Goal: Task Accomplishment & Management: Manage account settings

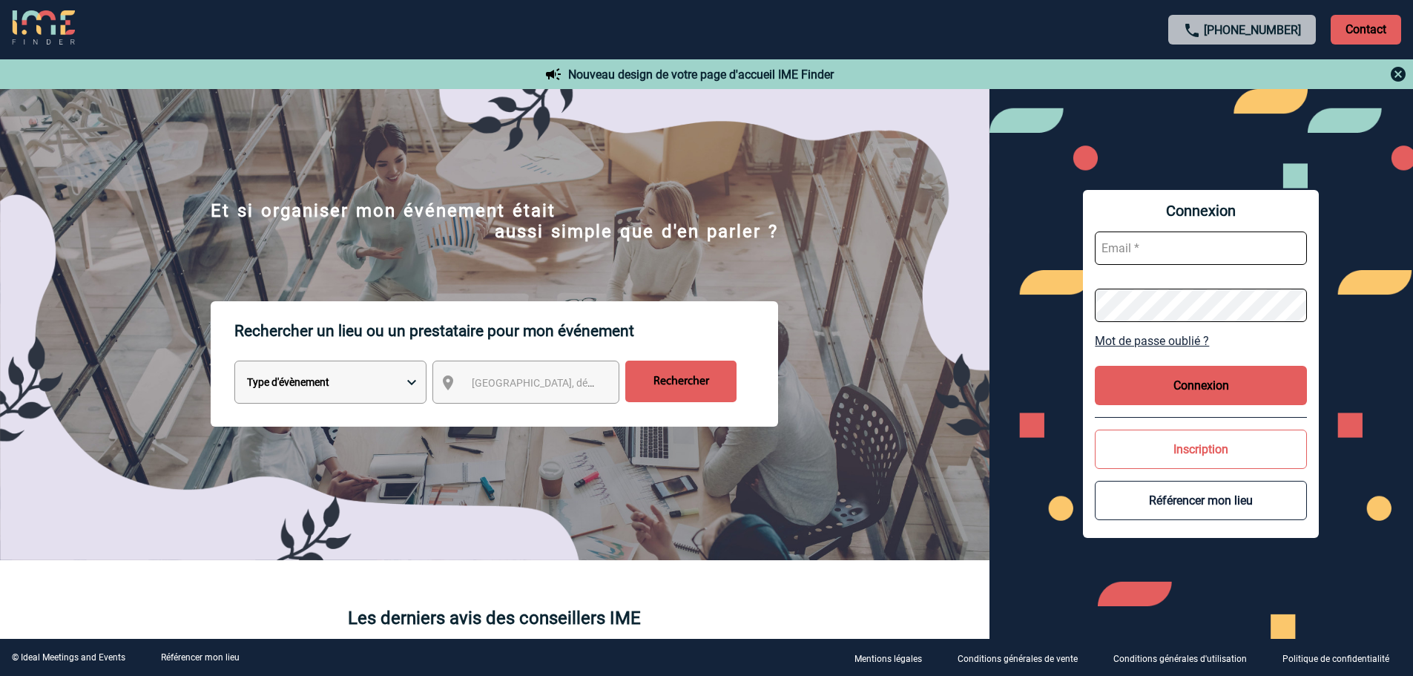
click at [1184, 250] on input "text" at bounding box center [1201, 247] width 212 height 33
type input "[EMAIL_ADDRESS][DOMAIN_NAME]"
click at [1238, 375] on button "Connexion" at bounding box center [1201, 385] width 212 height 39
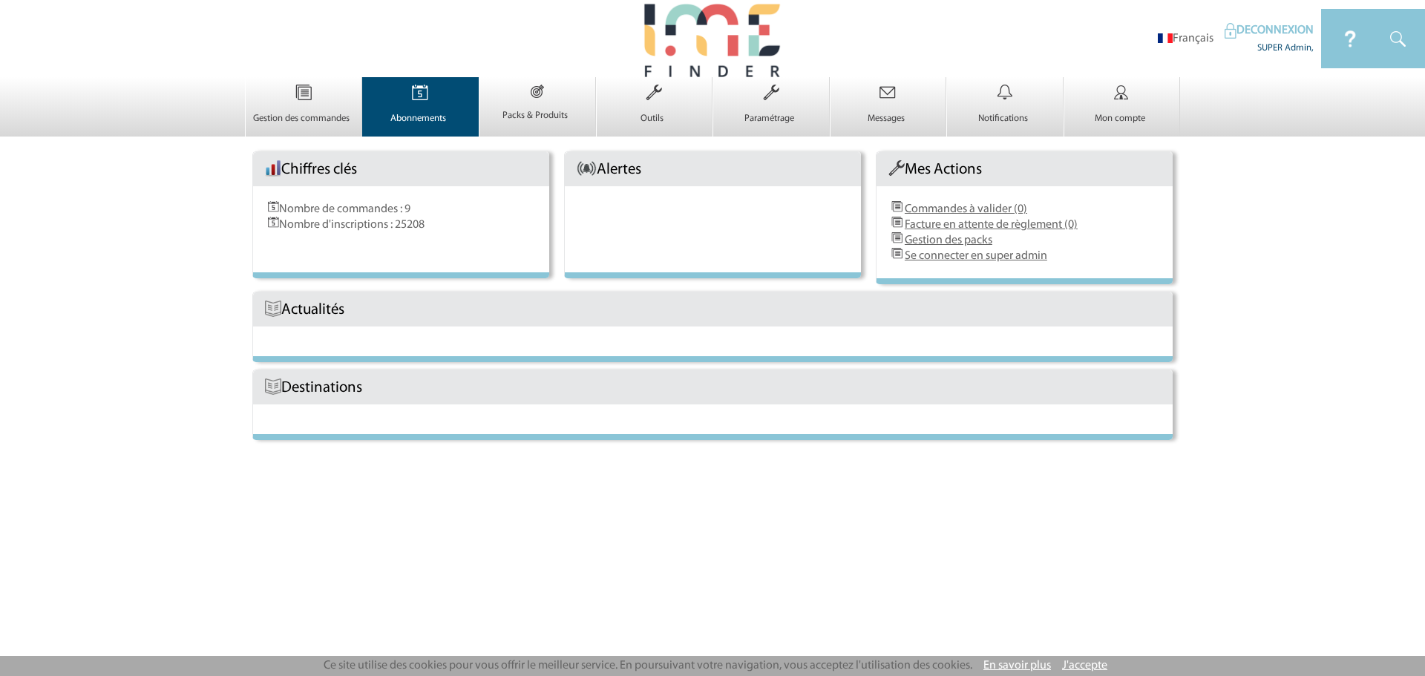
click at [410, 80] on img at bounding box center [420, 92] width 61 height 31
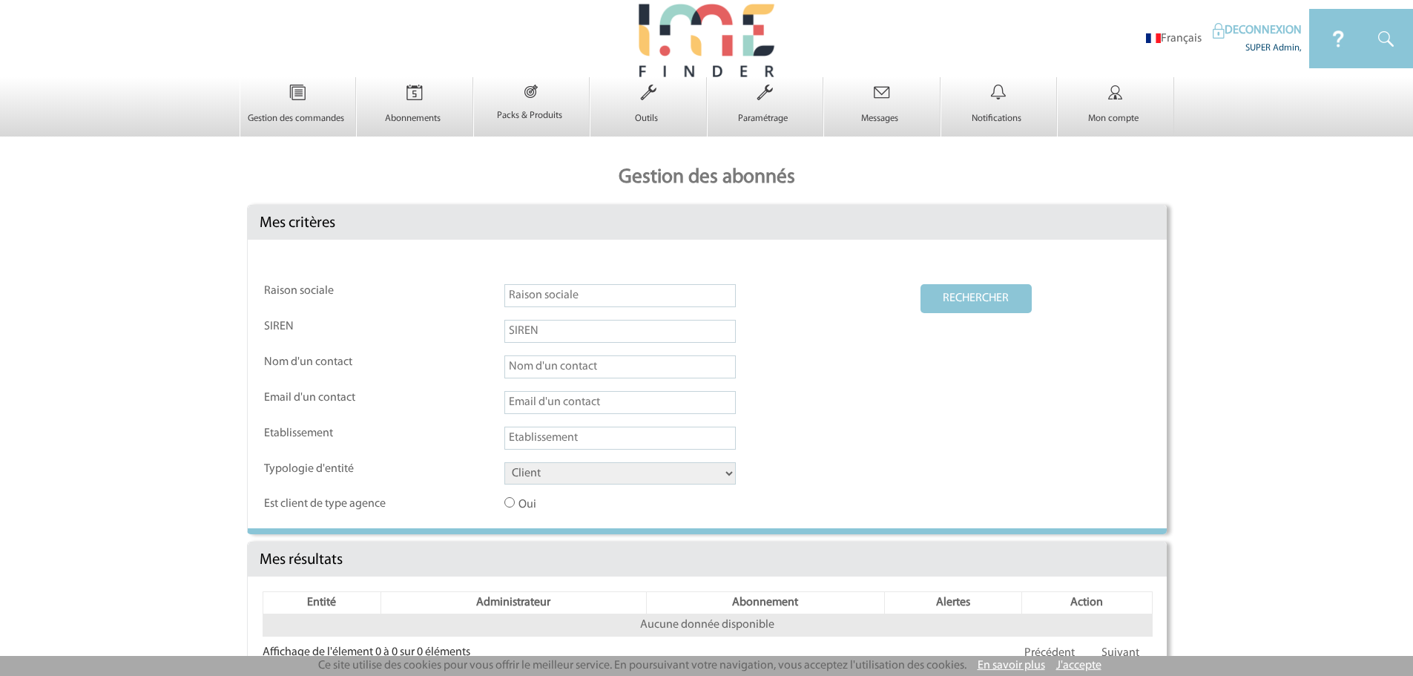
click at [545, 404] on input "text" at bounding box center [620, 402] width 231 height 23
paste input "virginie.goullianne@epargneactuelle.com"
type input "virginie.goullianne@epargneactuelle.com"
click at [947, 298] on button "RECHERCHER" at bounding box center [976, 298] width 111 height 29
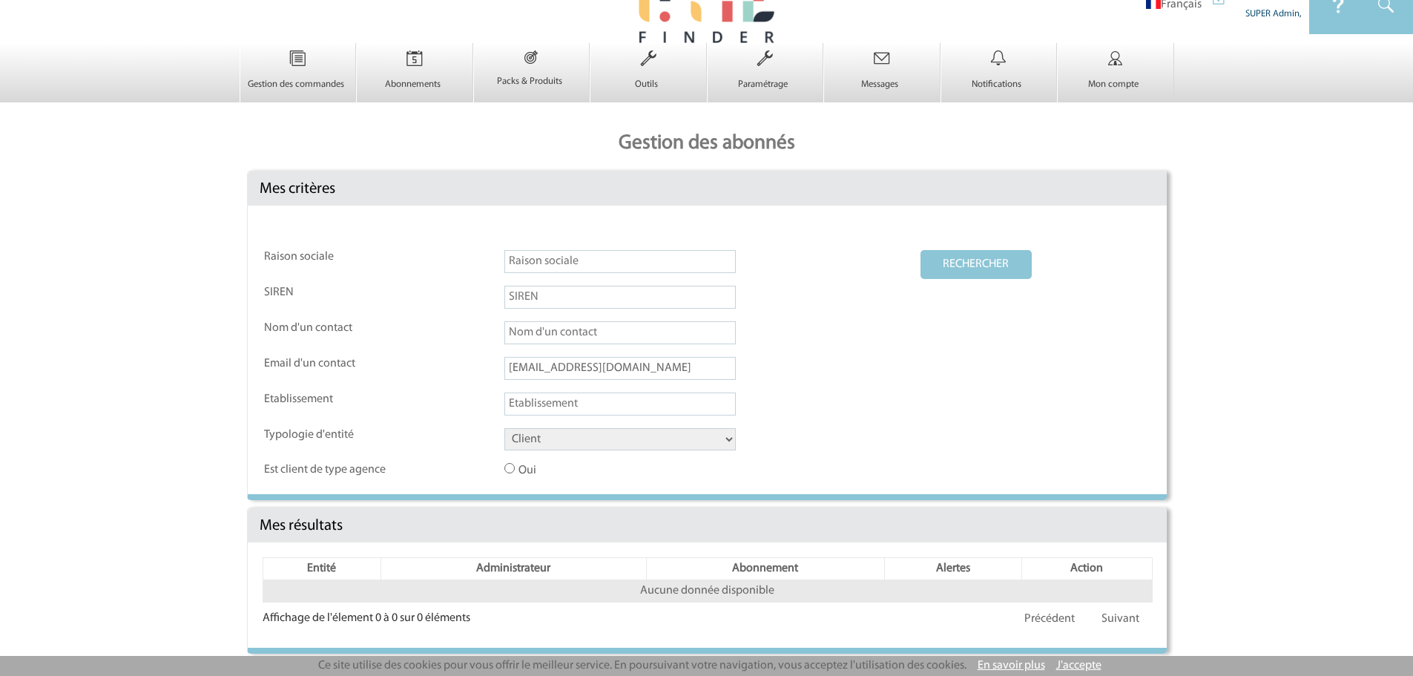
drag, startPoint x: 602, startPoint y: 365, endPoint x: 769, endPoint y: 376, distance: 168.1
click at [762, 375] on td "virginie.goullianne@epargneactuelle.com" at bounding box center [712, 374] width 415 height 34
type input "virginie.goullianne"
click at [921, 250] on button "RECHERCHER" at bounding box center [976, 264] width 111 height 29
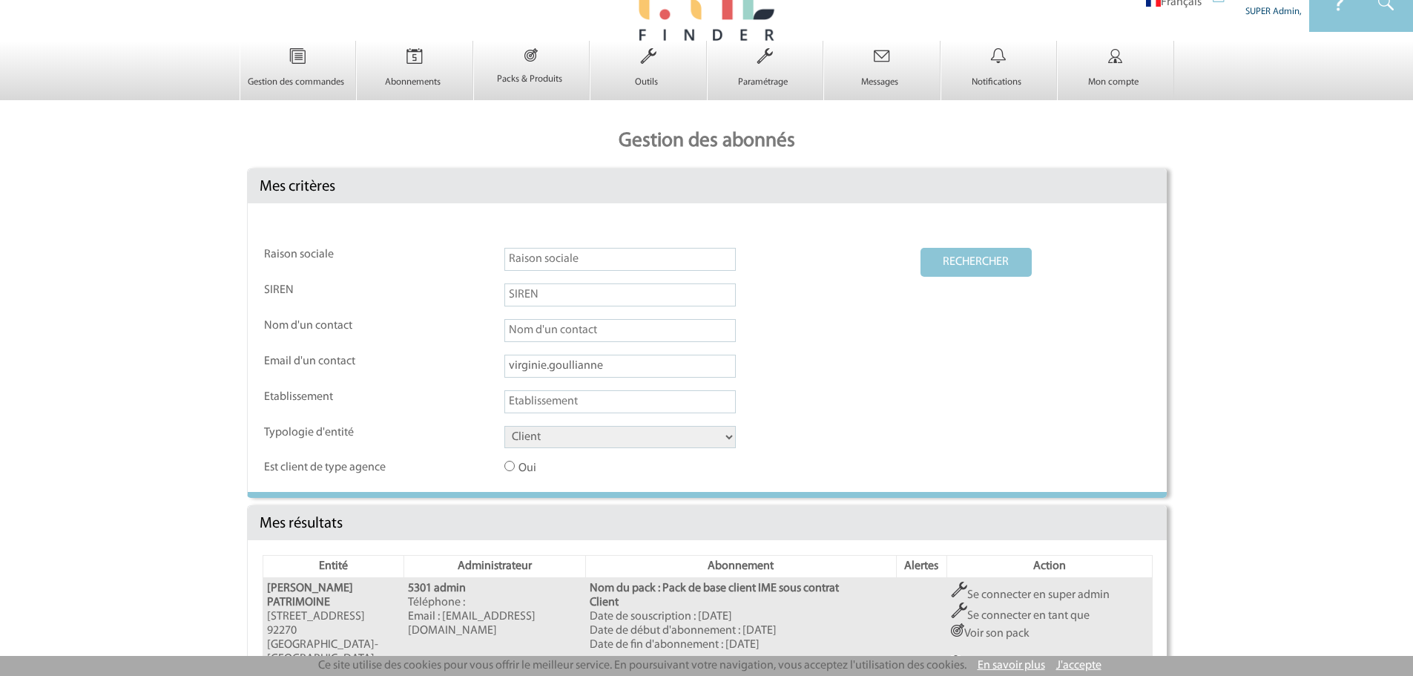
scroll to position [185, 0]
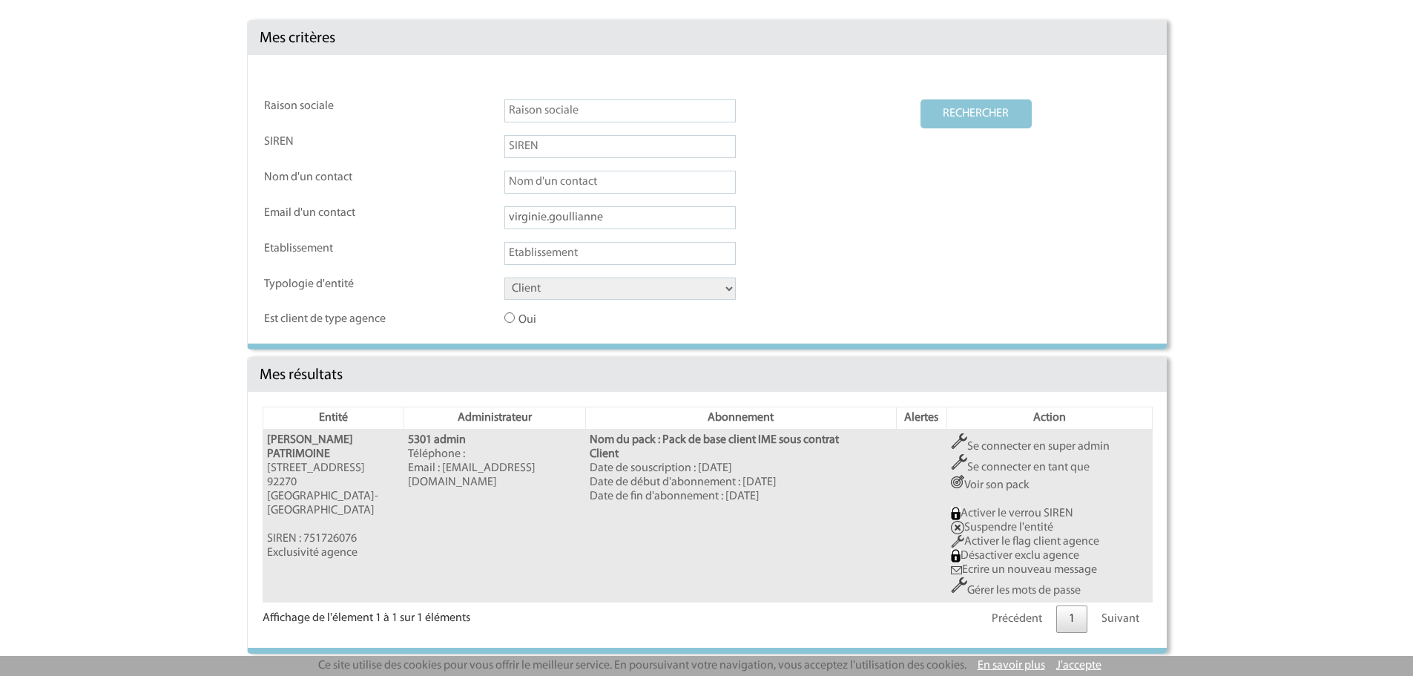
click at [1034, 585] on link "Gérer les mots de passe" at bounding box center [1016, 591] width 130 height 12
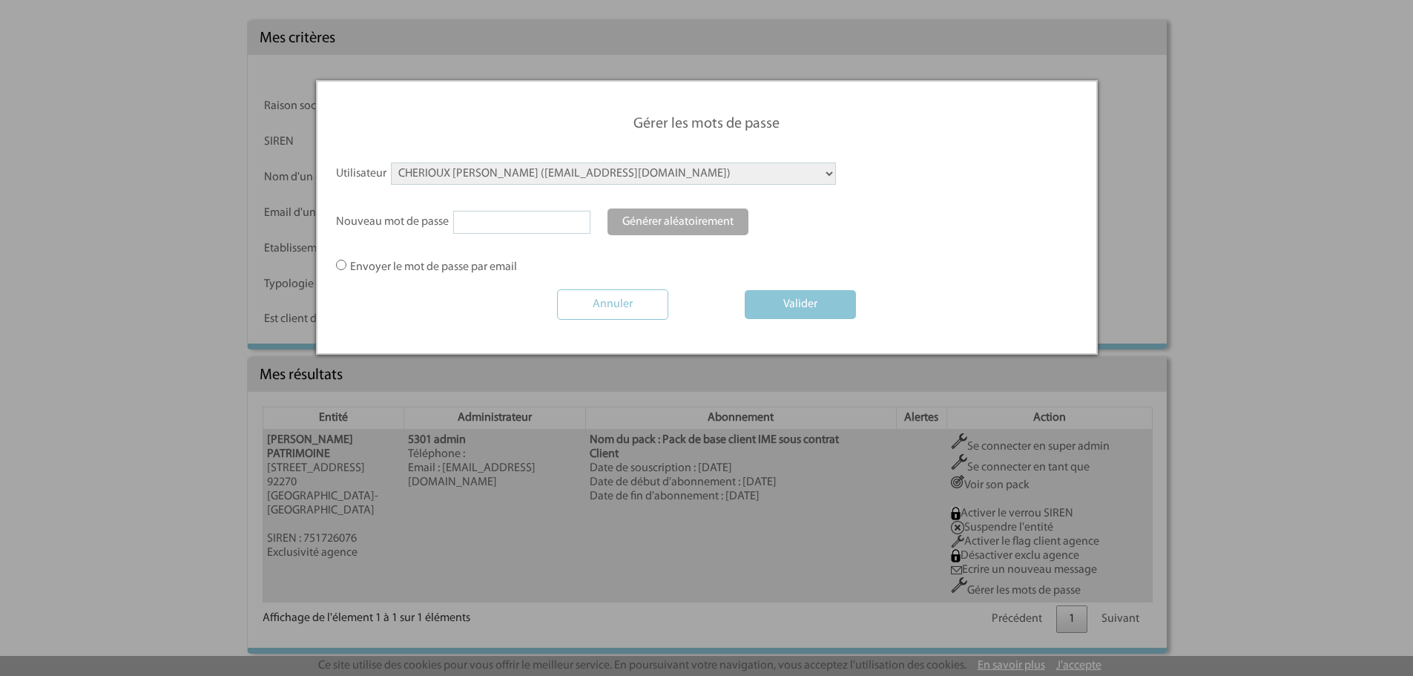
click at [680, 179] on select "CHERIOUX Céline (celine.cherioux@epargneactuelle.com) GOULLIANNE Virginie (virg…" at bounding box center [613, 173] width 445 height 22
